Goal: Task Accomplishment & Management: Complete application form

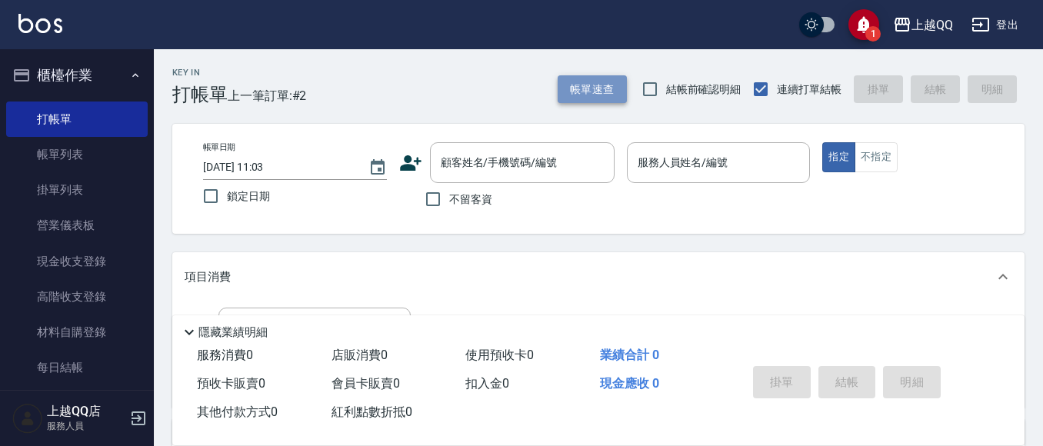
click at [598, 81] on button "帳單速查" at bounding box center [592, 89] width 69 height 28
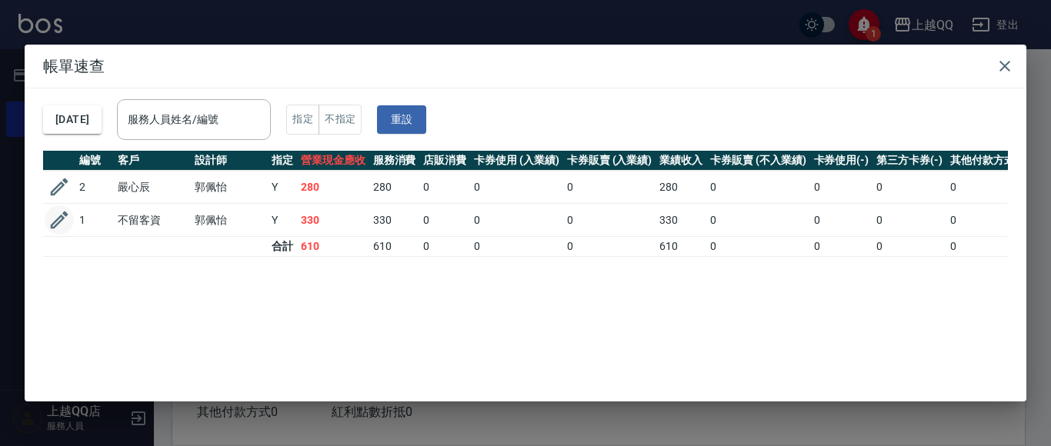
click at [67, 208] on icon "button" at bounding box center [59, 219] width 23 height 23
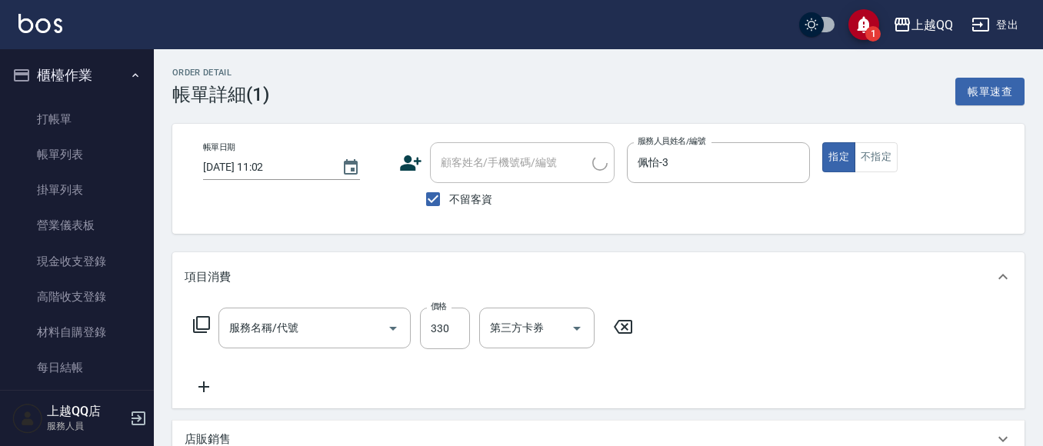
type input "[DATE] 11:02"
checkbox input "true"
type input "佩怡-3"
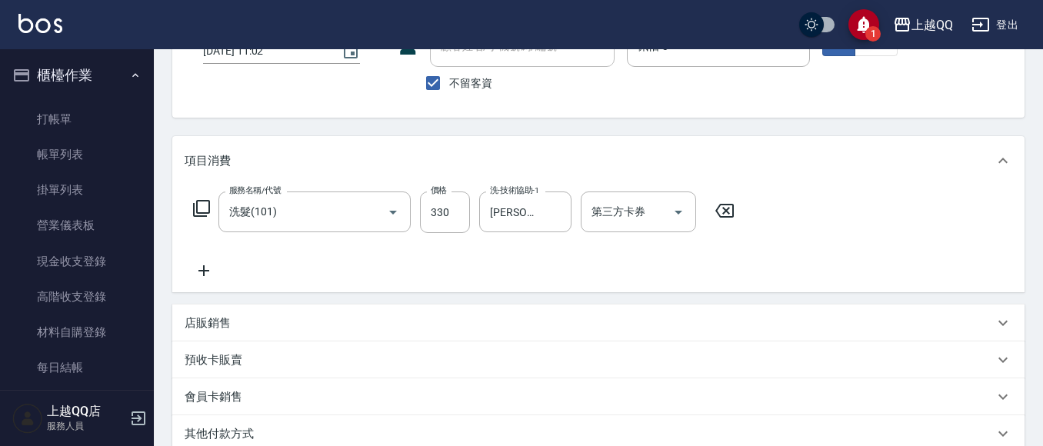
type input "洗髮(101)"
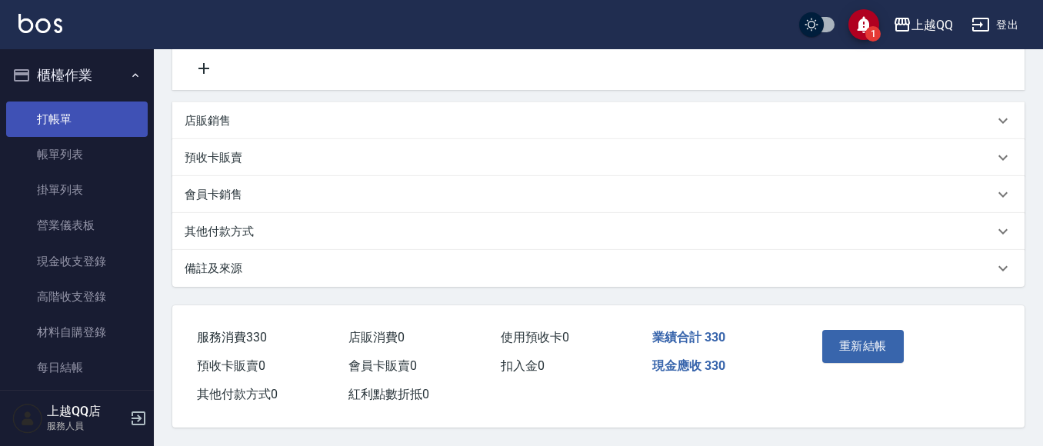
scroll to position [325, 0]
click at [202, 150] on p "預收卡販賣" at bounding box center [214, 158] width 58 height 16
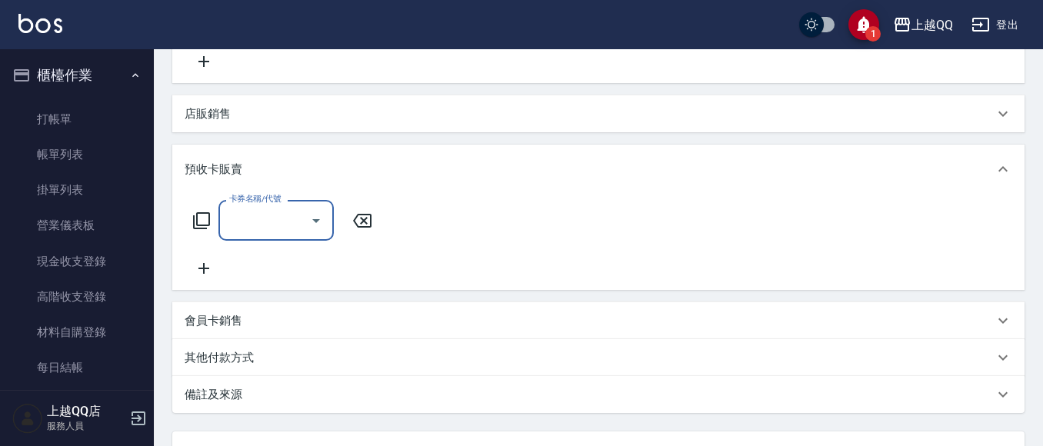
scroll to position [0, 0]
click at [195, 113] on p "店販銷售" at bounding box center [208, 114] width 46 height 16
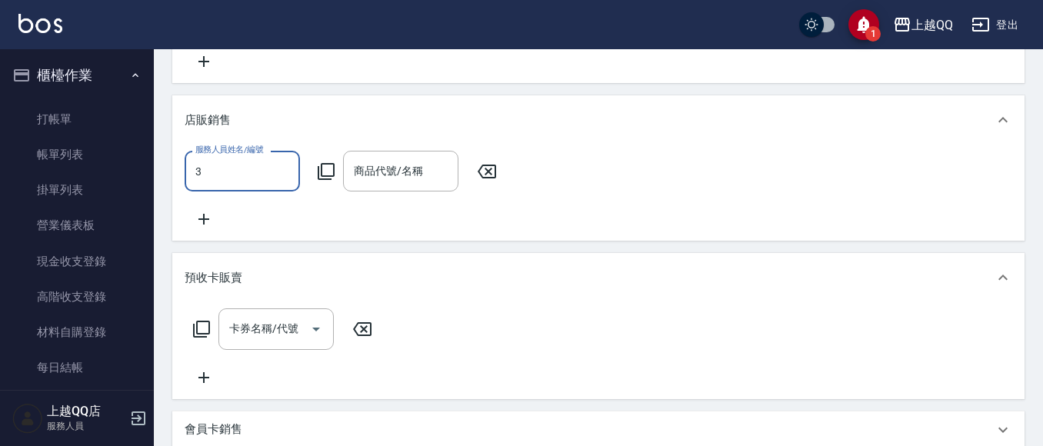
type input "佩怡-3"
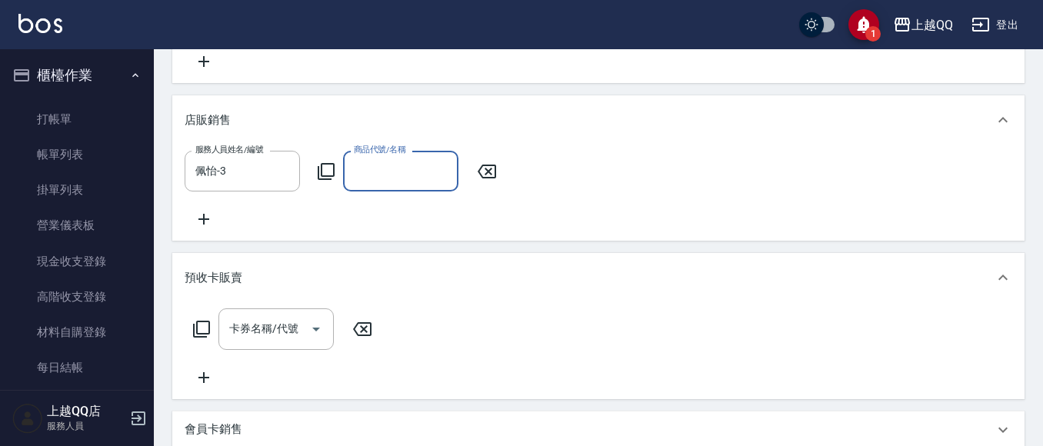
click at [334, 173] on icon at bounding box center [326, 171] width 17 height 17
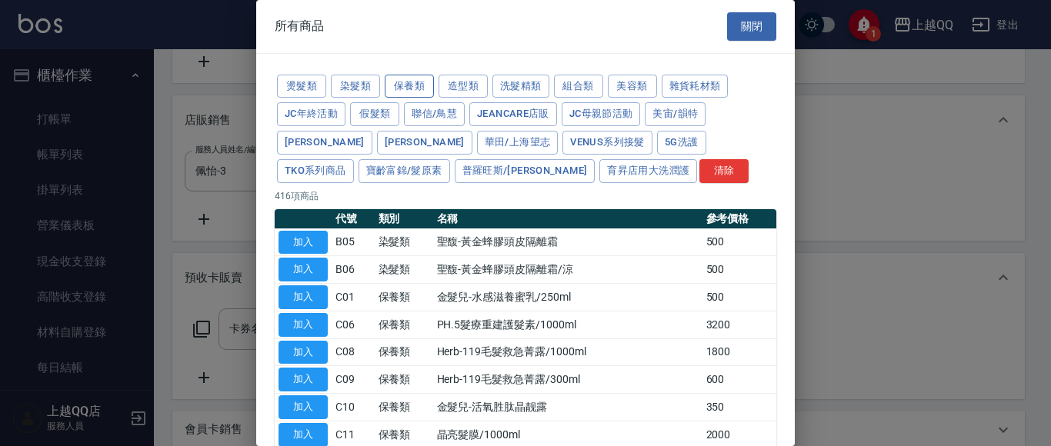
click at [418, 84] on button "保養類" at bounding box center [409, 87] width 49 height 24
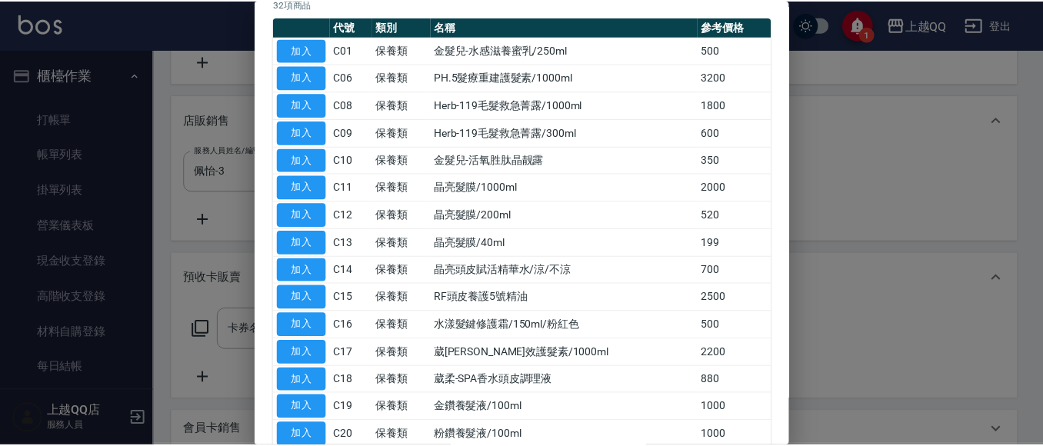
scroll to position [231, 0]
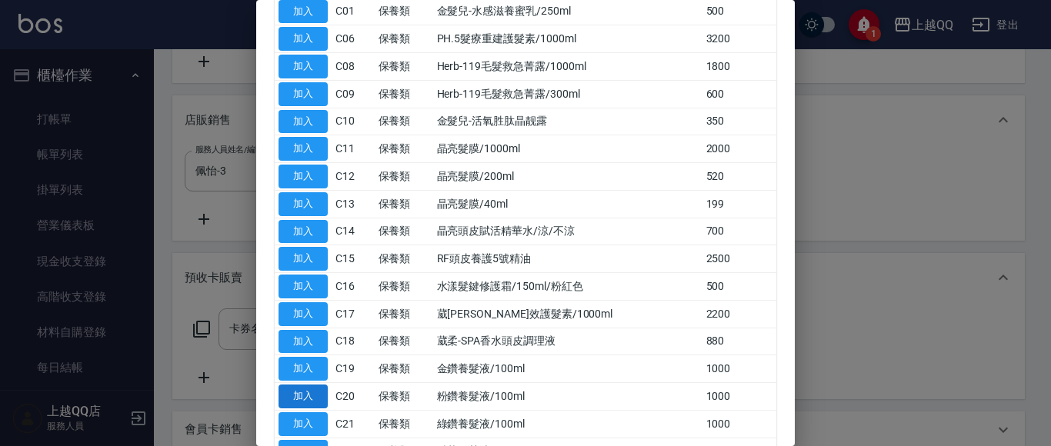
click at [298, 394] on button "加入" at bounding box center [302, 397] width 49 height 24
type input "粉鑽養髮液/100ml"
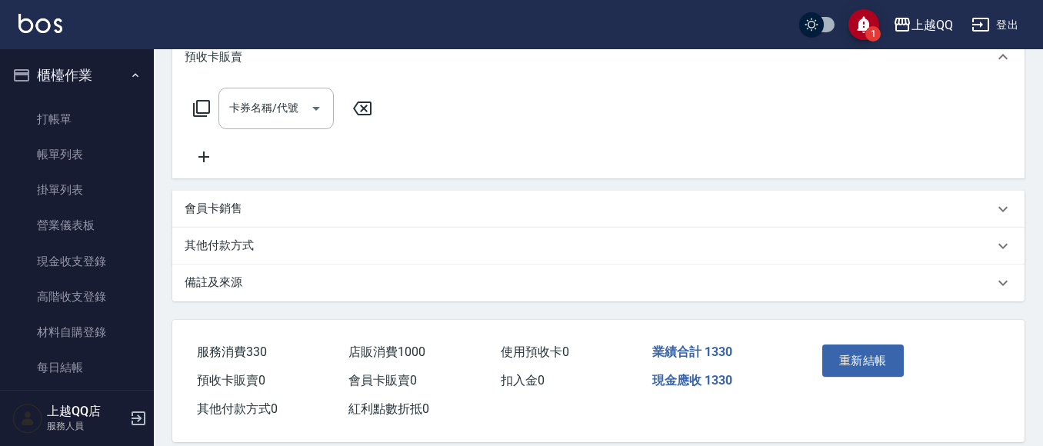
scroll to position [582, 0]
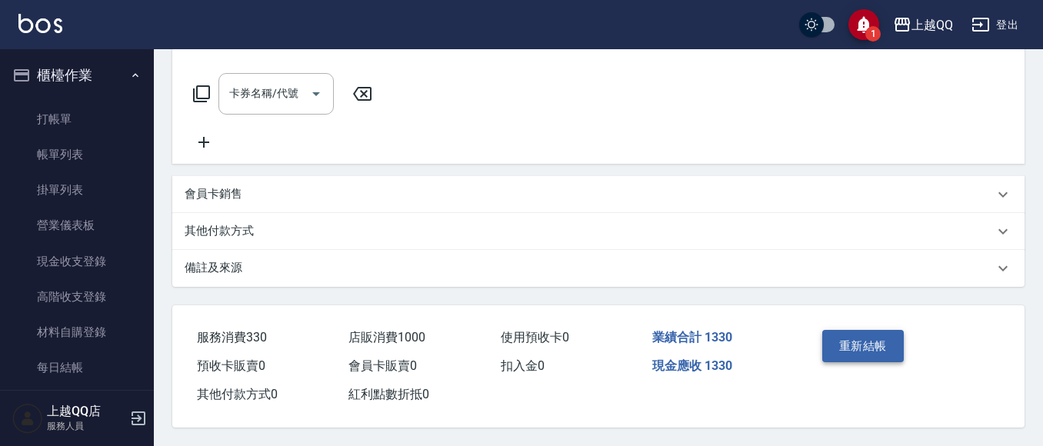
click at [871, 349] on button "重新結帳" at bounding box center [863, 346] width 82 height 32
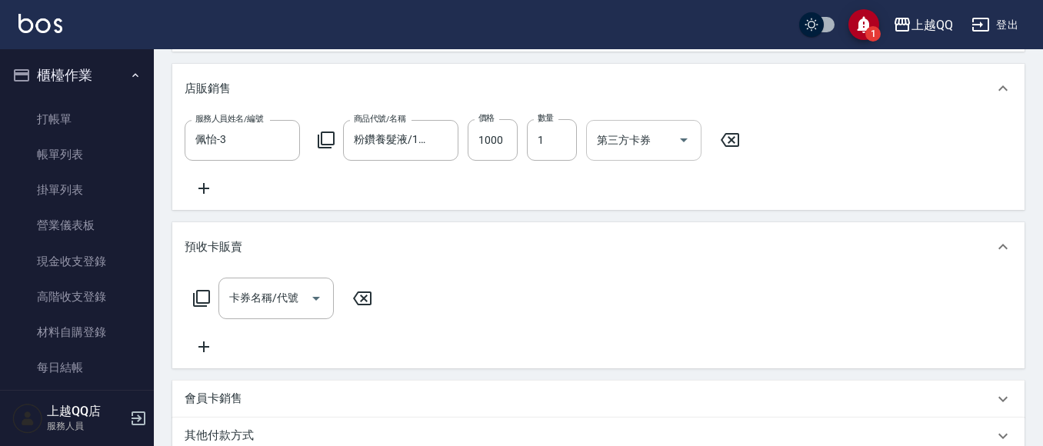
scroll to position [351, 0]
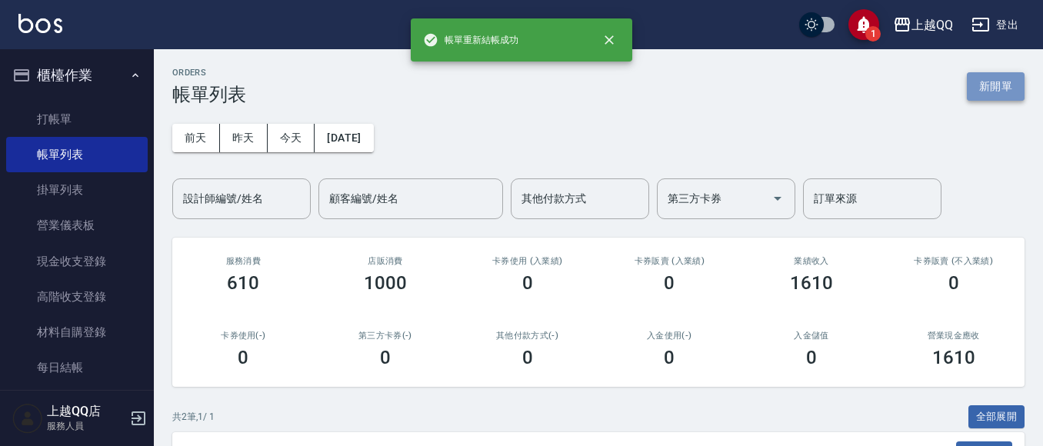
click at [995, 85] on button "新開單" at bounding box center [996, 86] width 58 height 28
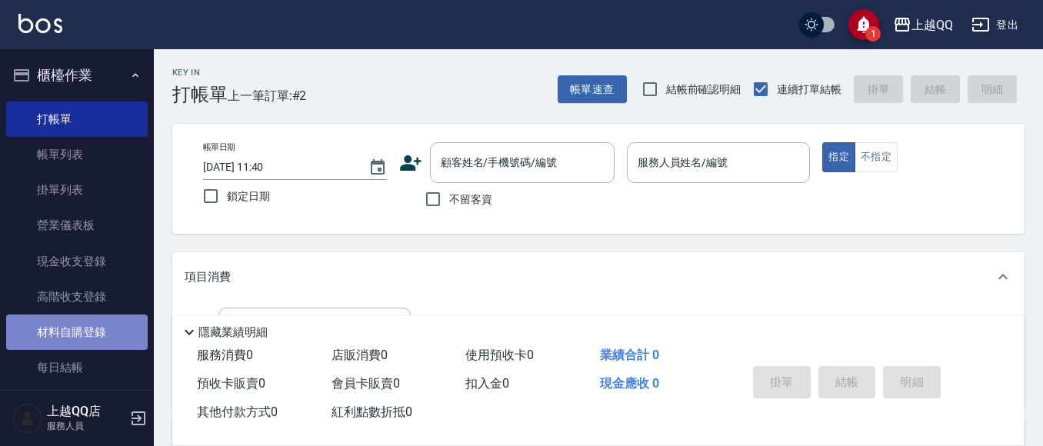
click at [86, 340] on link "材料自購登錄" at bounding box center [77, 332] width 142 height 35
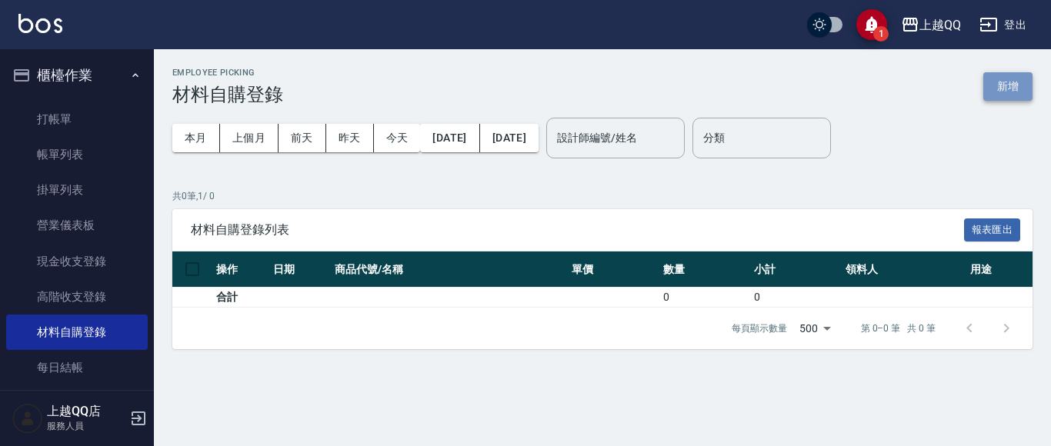
click at [1012, 93] on button "新增" at bounding box center [1007, 86] width 49 height 28
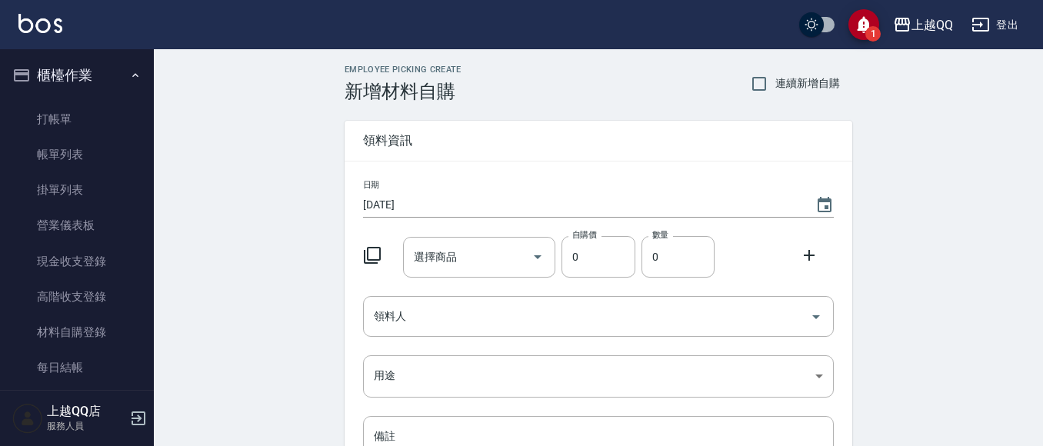
click at [370, 256] on icon at bounding box center [372, 255] width 18 height 18
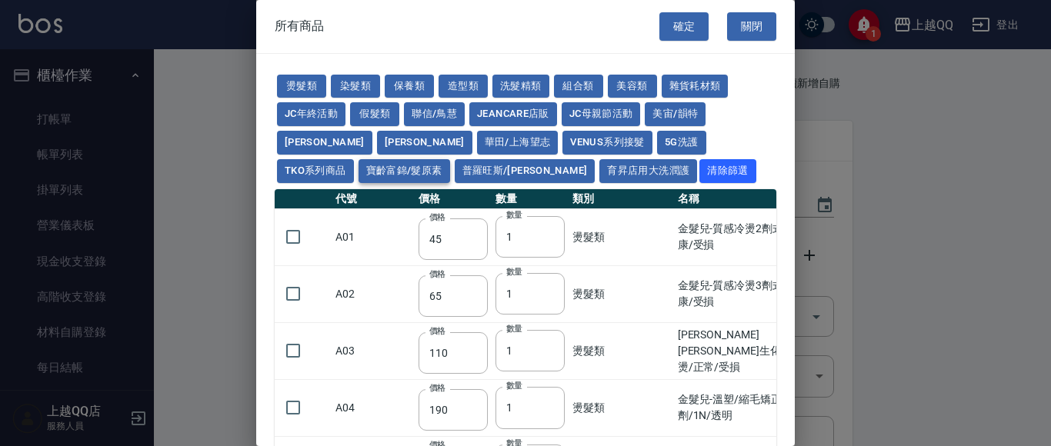
click at [450, 159] on button "寶齡富錦/髮原素" at bounding box center [404, 171] width 92 height 24
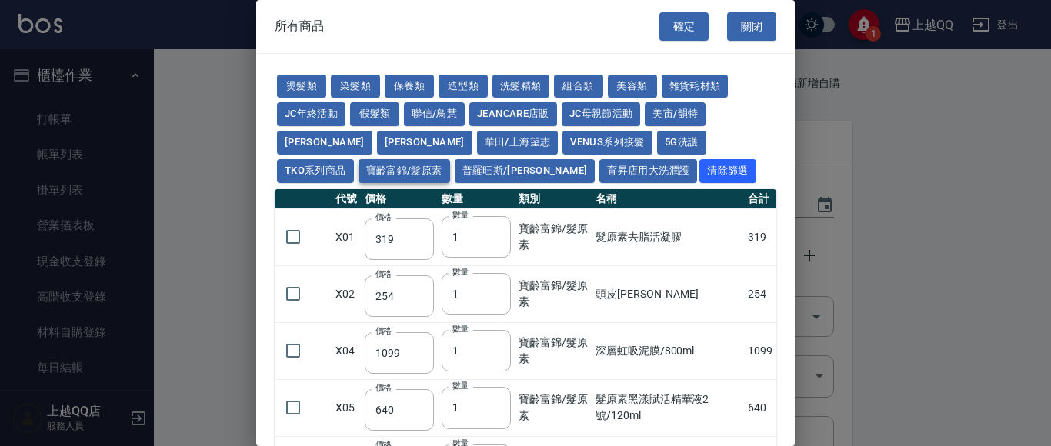
type input "319"
type input "254"
type input "1099"
type input "640"
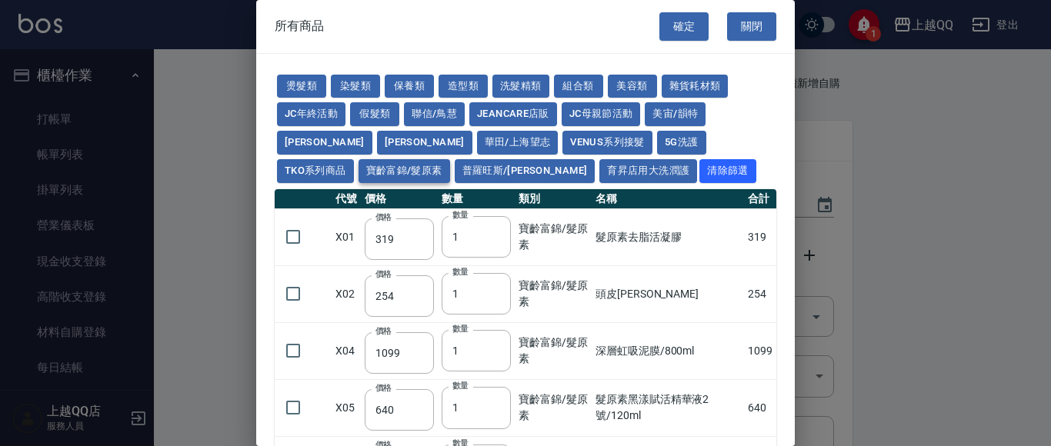
type input "481"
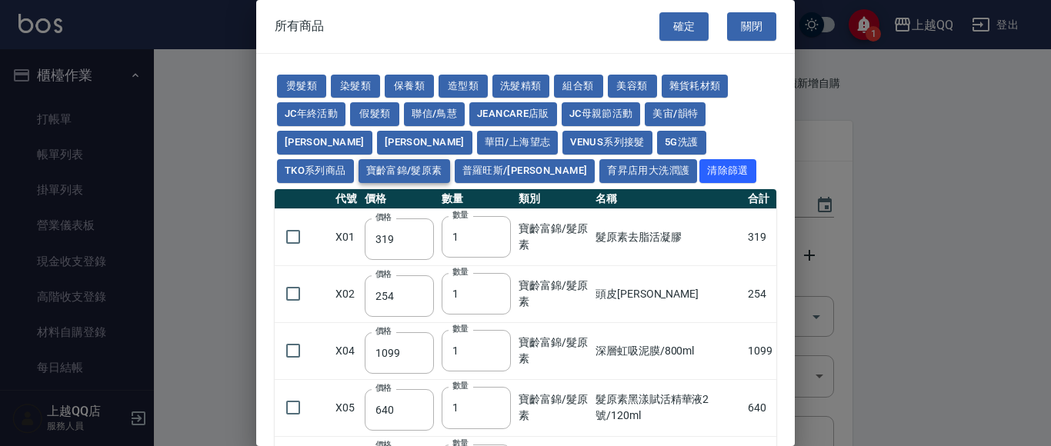
type input "308"
click at [759, 39] on button "關閉" at bounding box center [751, 26] width 49 height 28
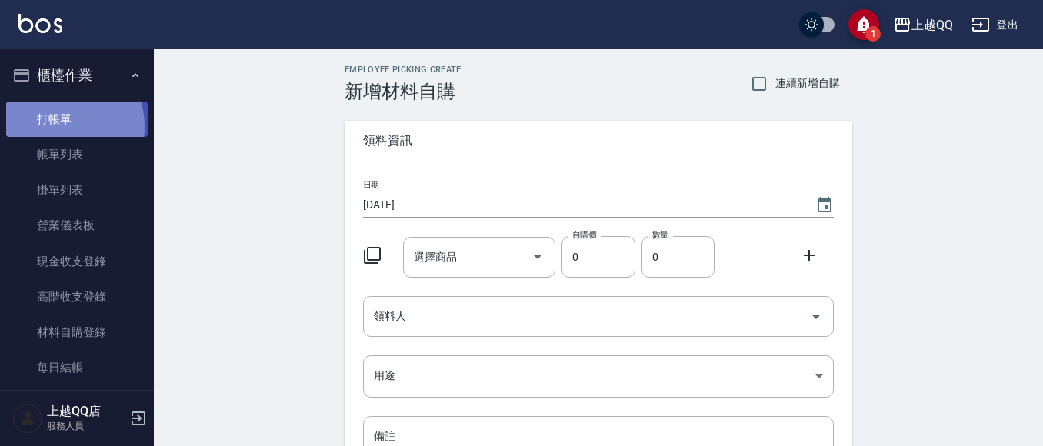
click at [58, 126] on link "打帳單" at bounding box center [77, 119] width 142 height 35
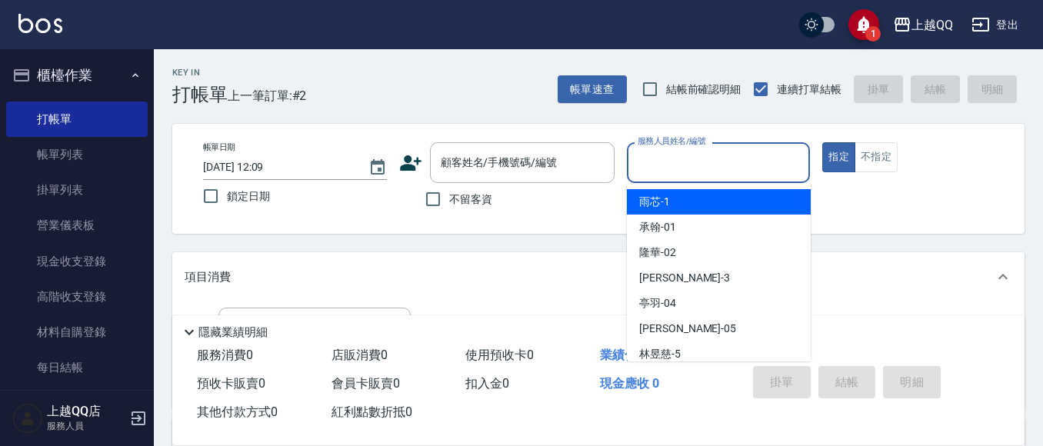
click at [720, 165] on input "服務人員姓名/編號" at bounding box center [719, 162] width 170 height 27
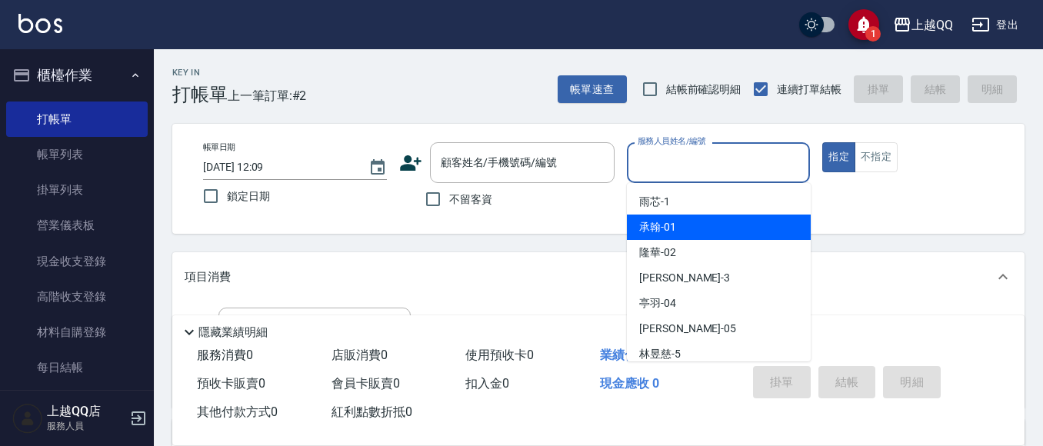
click at [461, 205] on span "不留客資" at bounding box center [470, 200] width 43 height 16
click at [449, 205] on input "不留客資" at bounding box center [433, 199] width 32 height 32
checkbox input "true"
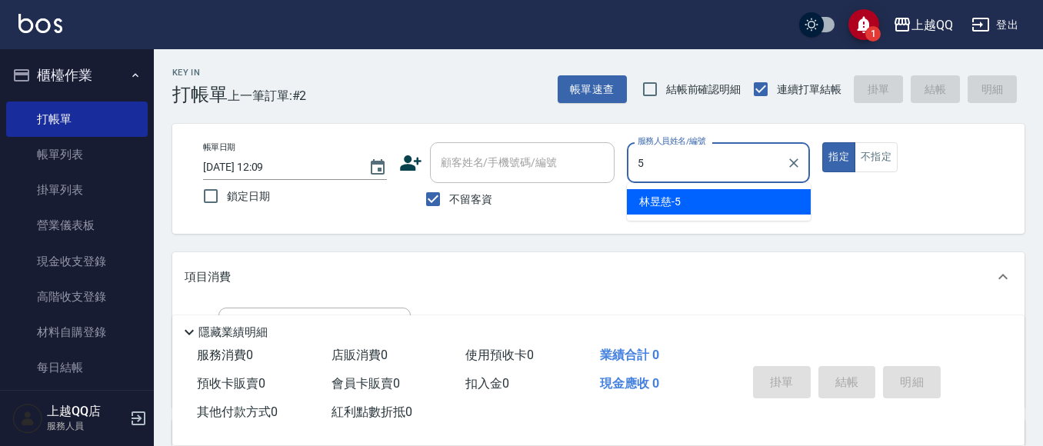
type input "[PERSON_NAME]5"
type button "true"
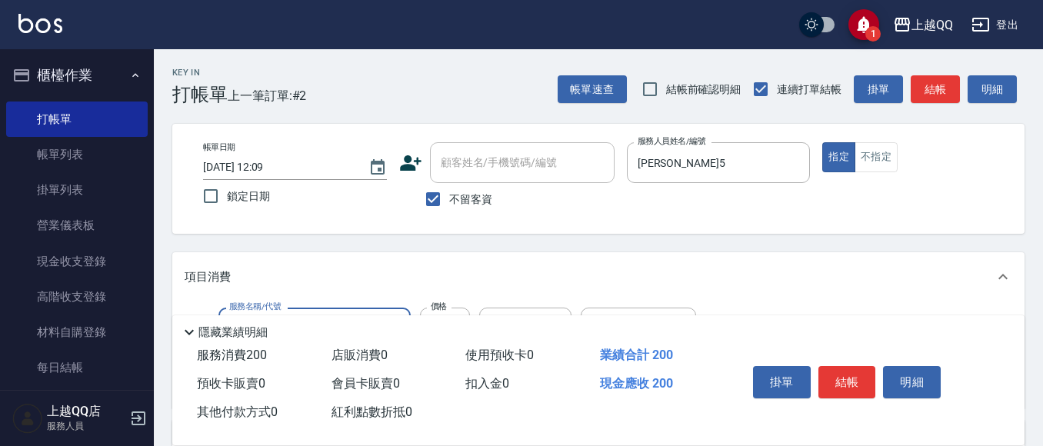
type input "洗髮(101)"
type input "230"
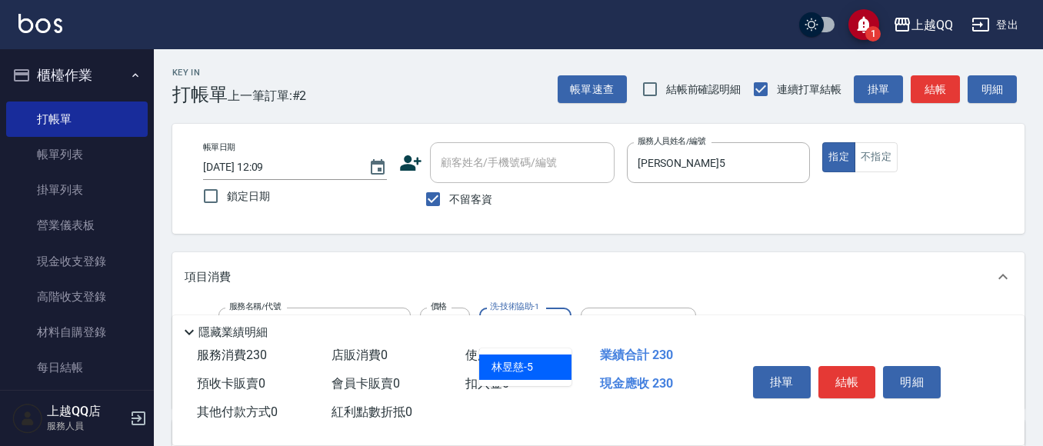
type input "[PERSON_NAME]5"
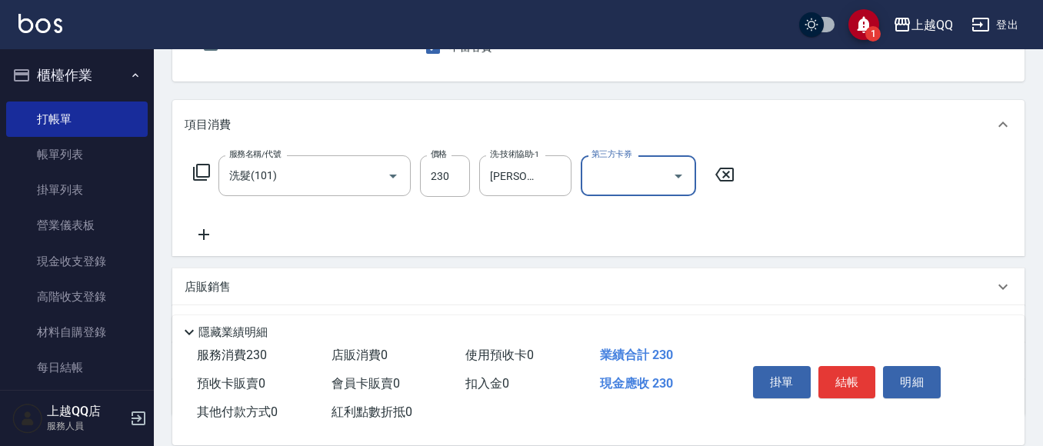
scroll to position [154, 0]
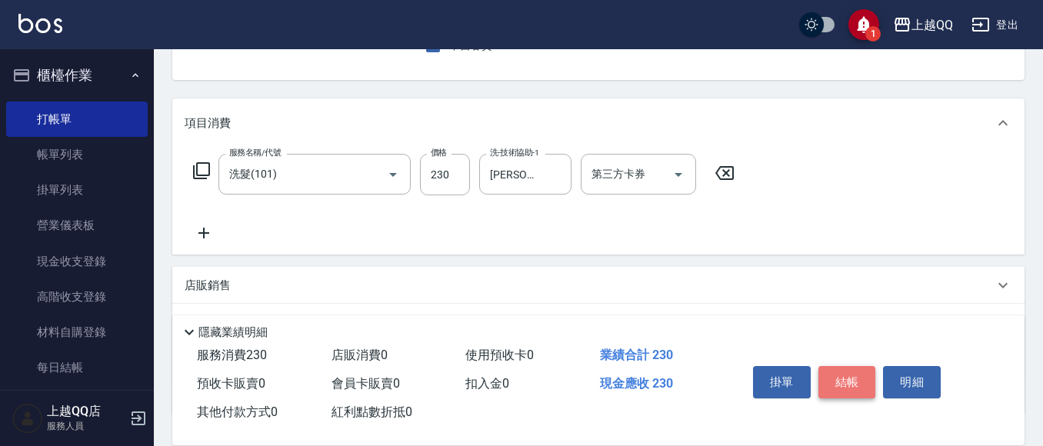
click at [835, 368] on button "結帳" at bounding box center [847, 382] width 58 height 32
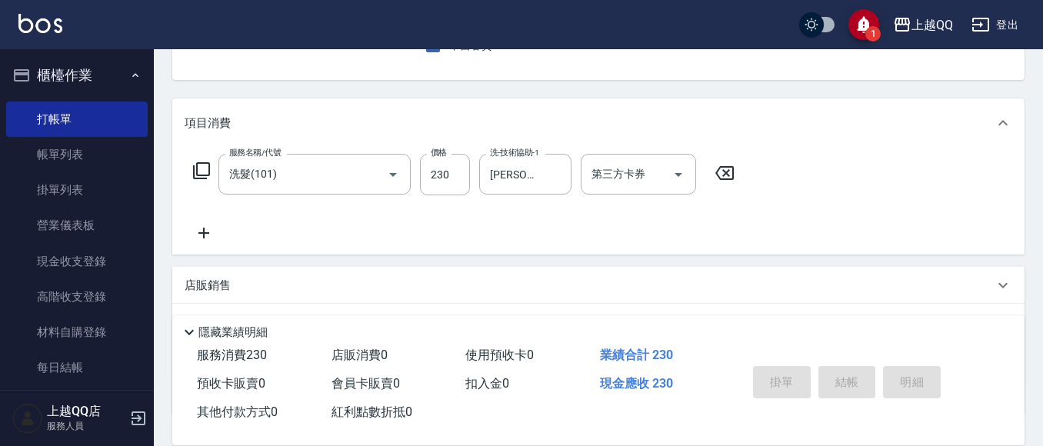
type input "[DATE] 12:10"
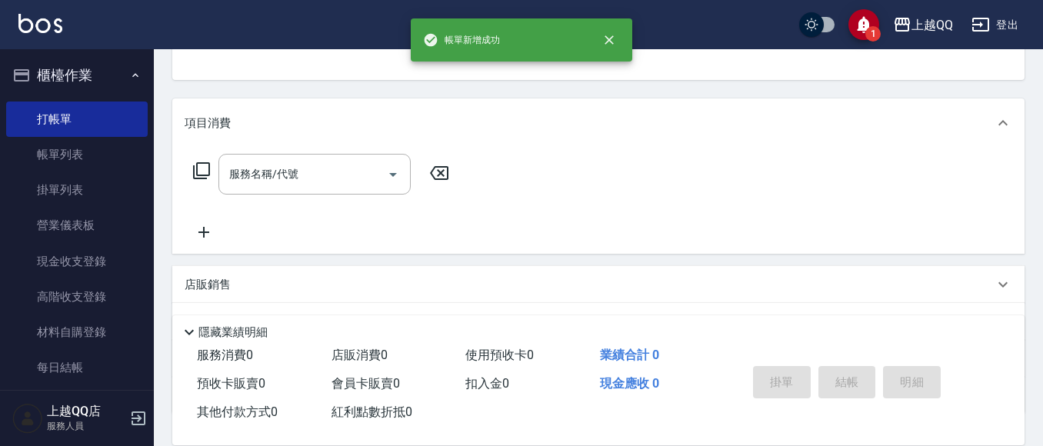
scroll to position [149, 0]
